Goal: Transaction & Acquisition: Download file/media

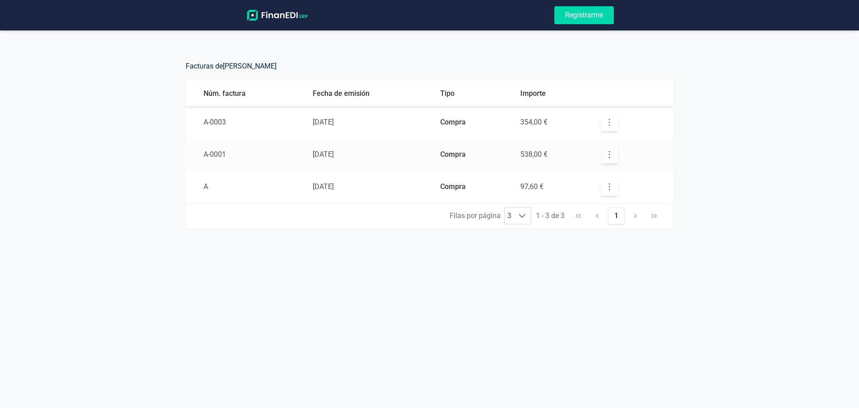
click at [602, 127] on button "button" at bounding box center [610, 122] width 18 height 18
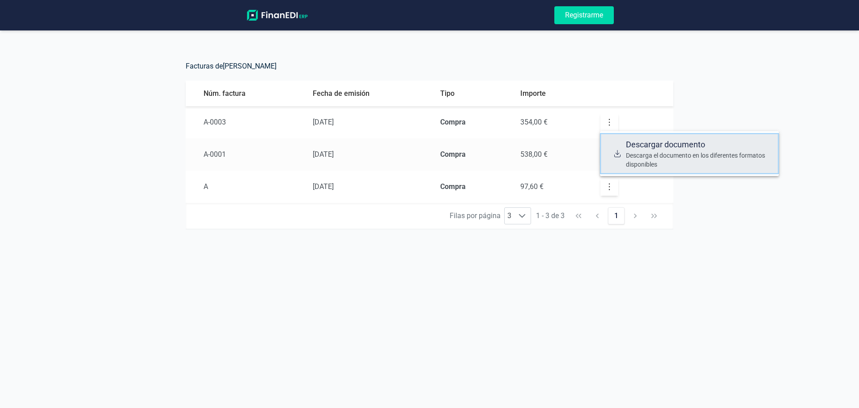
click at [631, 147] on span "Descargar documento" at bounding box center [699, 144] width 146 height 13
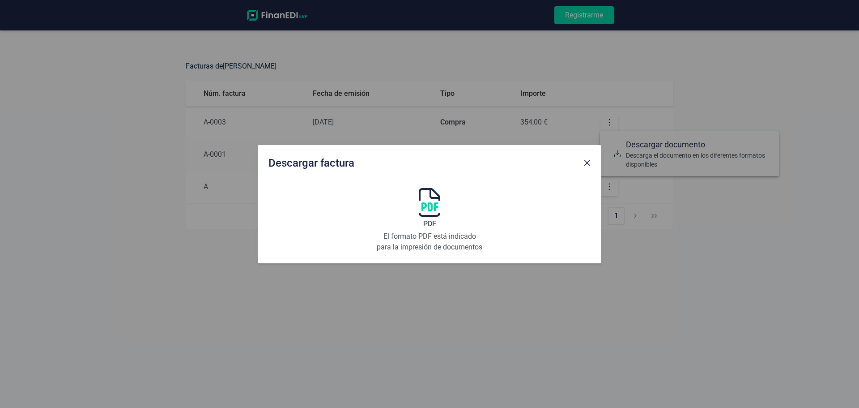
click at [430, 203] on img at bounding box center [429, 202] width 21 height 29
click at [136, 36] on div "Descargar factura PDF El formato PDF está indicado para la impresión de documen…" at bounding box center [429, 204] width 859 height 408
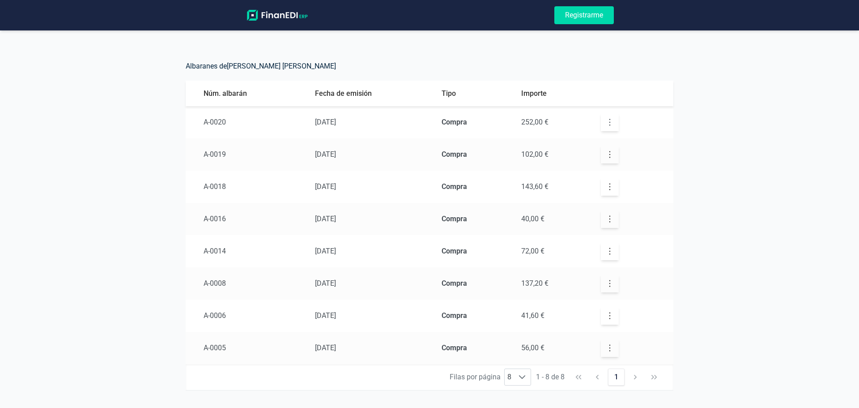
click at [608, 123] on icon "button" at bounding box center [610, 122] width 9 height 9
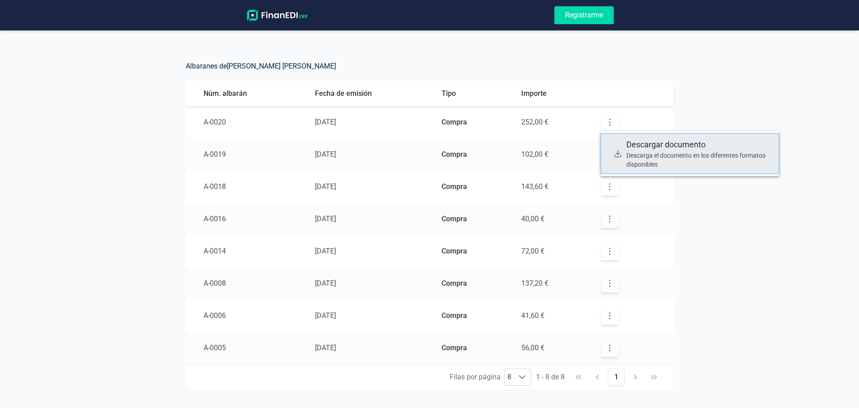
click at [666, 169] on link "Descargar documento Descarga el documento en los diferentes formatos disponibles" at bounding box center [690, 153] width 179 height 41
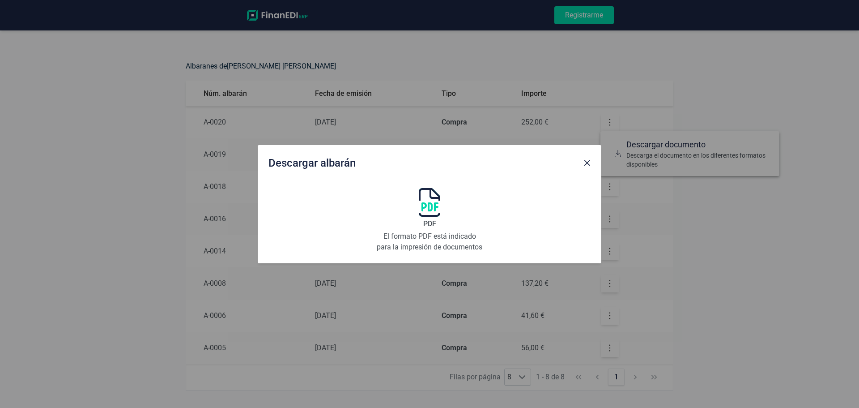
click at [419, 197] on img at bounding box center [429, 202] width 21 height 29
click at [590, 166] on button "Close" at bounding box center [587, 163] width 14 height 14
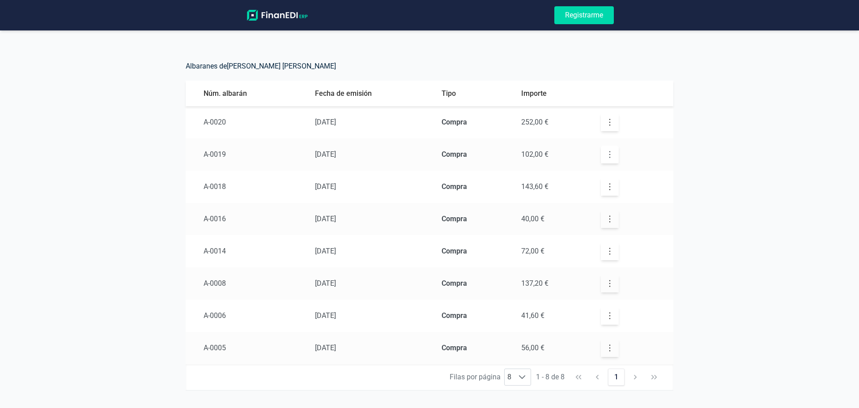
click at [607, 152] on icon "button" at bounding box center [610, 154] width 9 height 9
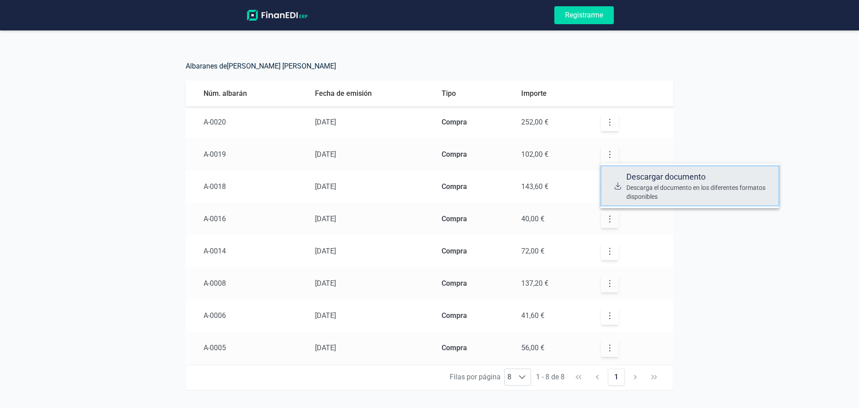
click at [634, 188] on span "Descarga el documento en los diferentes formatos disponibles" at bounding box center [700, 192] width 146 height 18
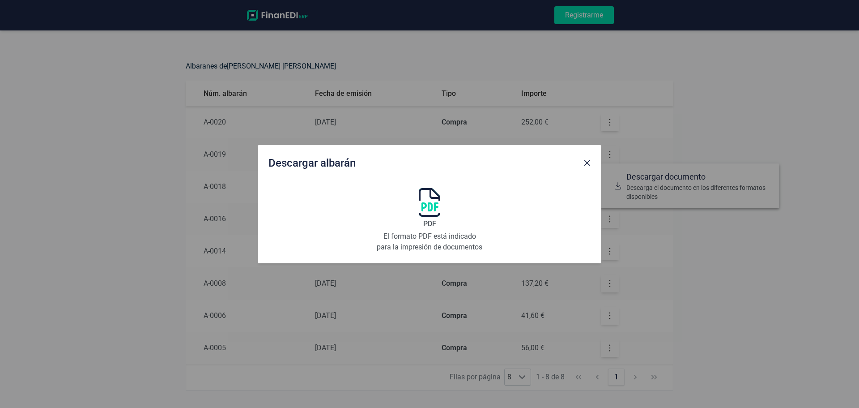
click at [439, 206] on img at bounding box center [429, 202] width 21 height 29
